Goal: Navigation & Orientation: Find specific page/section

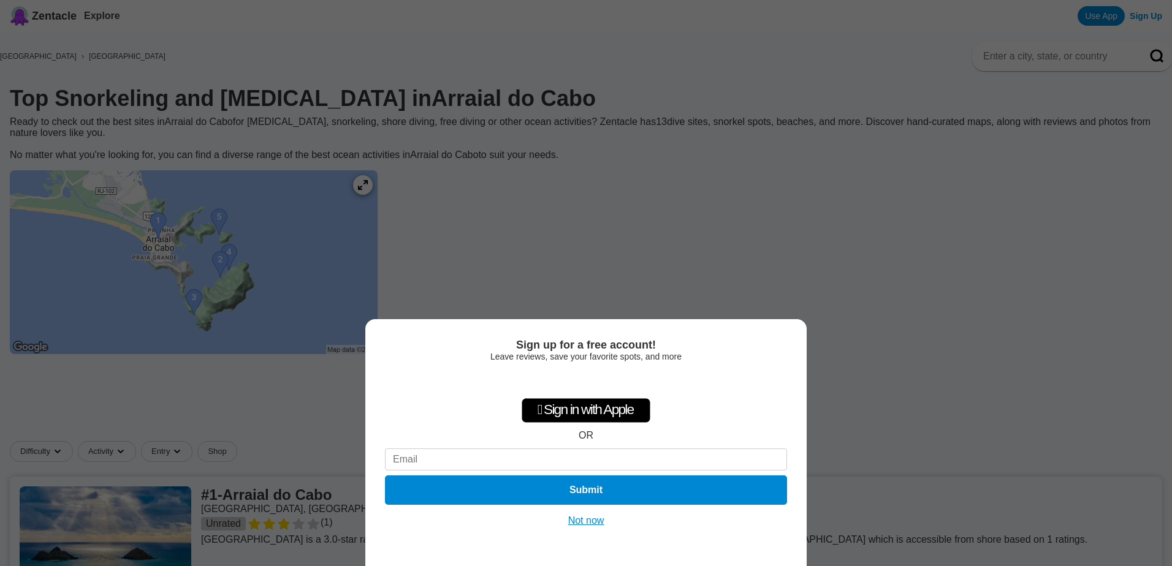
click at [585, 109] on div "Sign up for a free account! Leave reviews, save your favorite spots, and more …" at bounding box center [586, 283] width 1172 height 566
click at [578, 517] on button "Not now" at bounding box center [587, 521] width 44 height 12
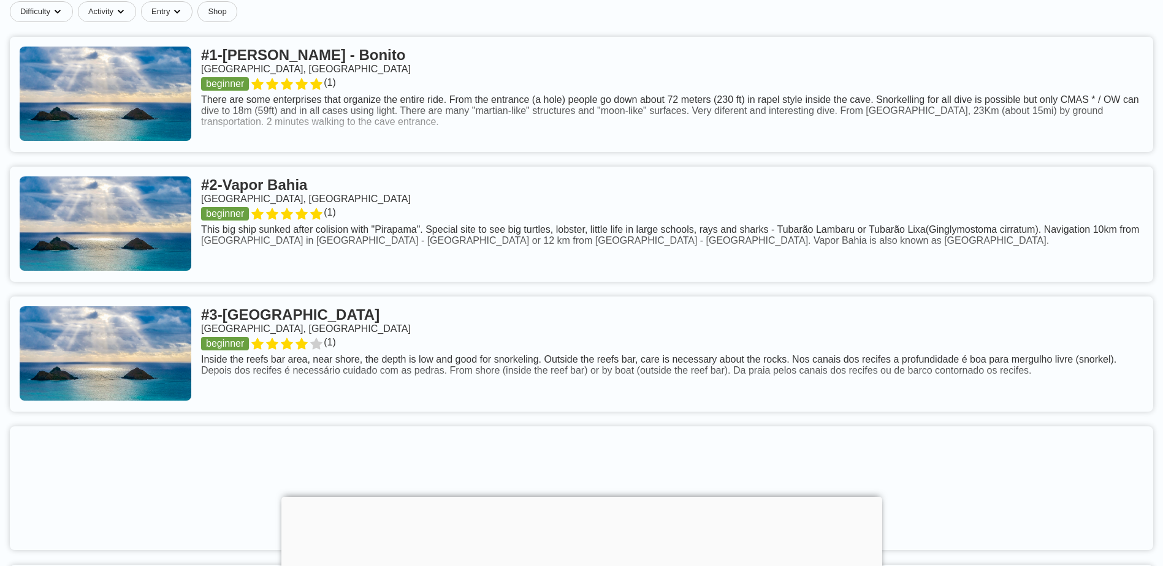
scroll to position [511, 0]
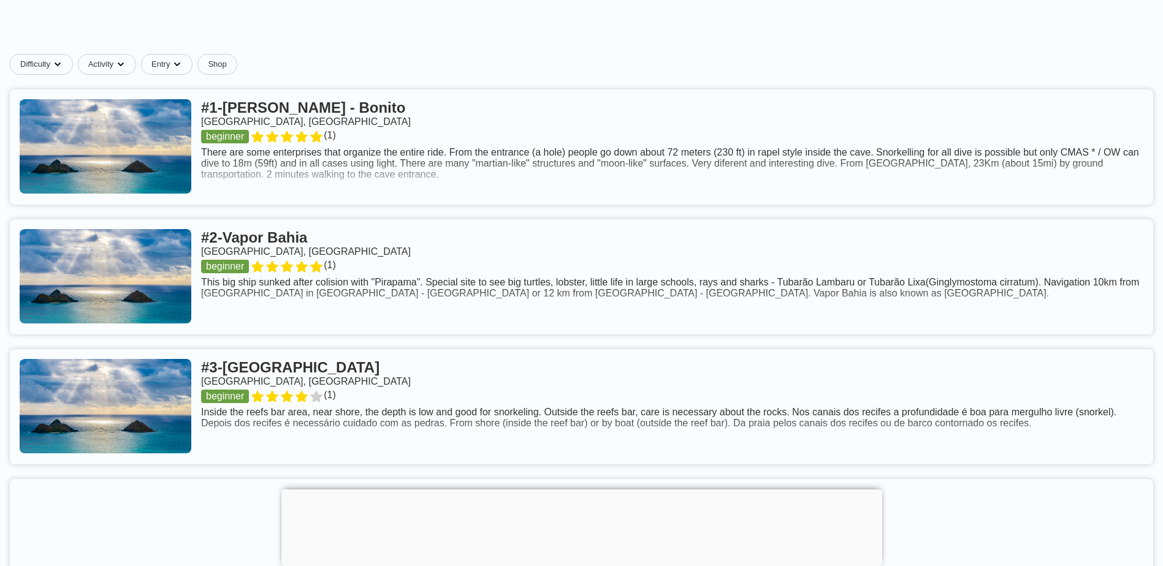
click at [588, 490] on div at bounding box center [581, 490] width 601 height 0
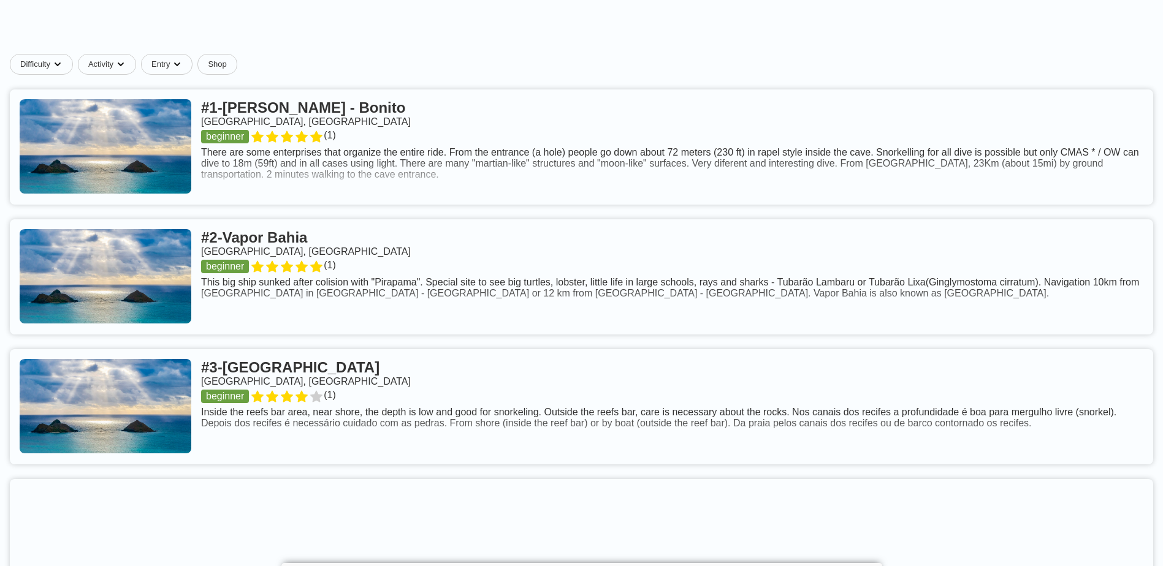
click at [364, 411] on link at bounding box center [581, 406] width 1143 height 115
